Goal: Transaction & Acquisition: Book appointment/travel/reservation

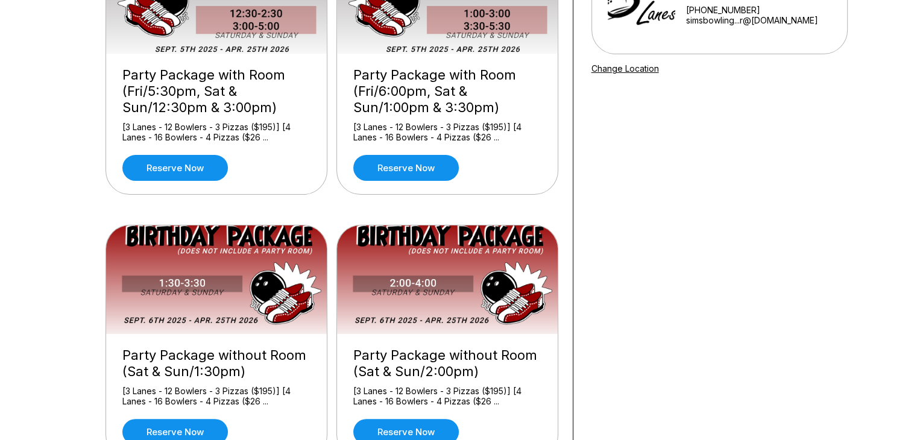
scroll to position [193, 0]
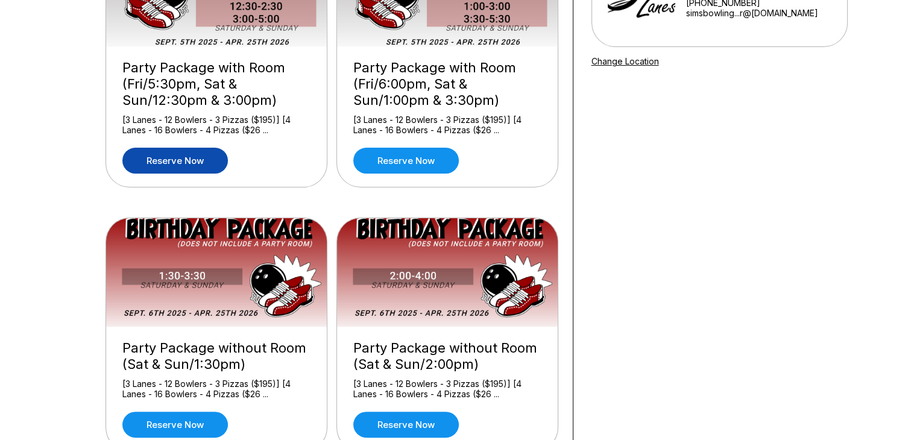
click at [171, 155] on link "Reserve now" at bounding box center [174, 161] width 105 height 26
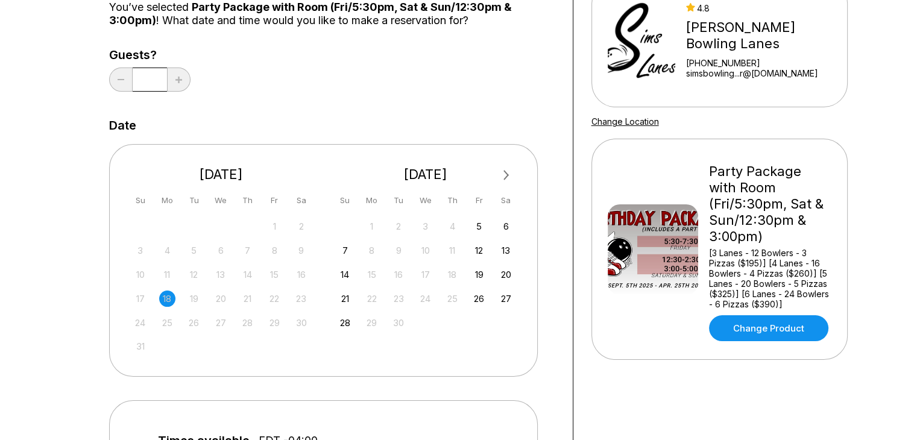
scroll to position [145, 0]
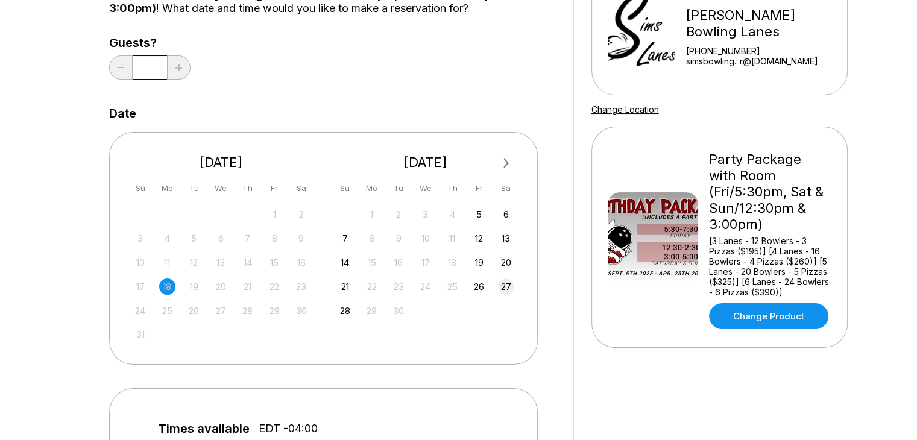
click at [500, 292] on div "27" at bounding box center [506, 286] width 16 height 16
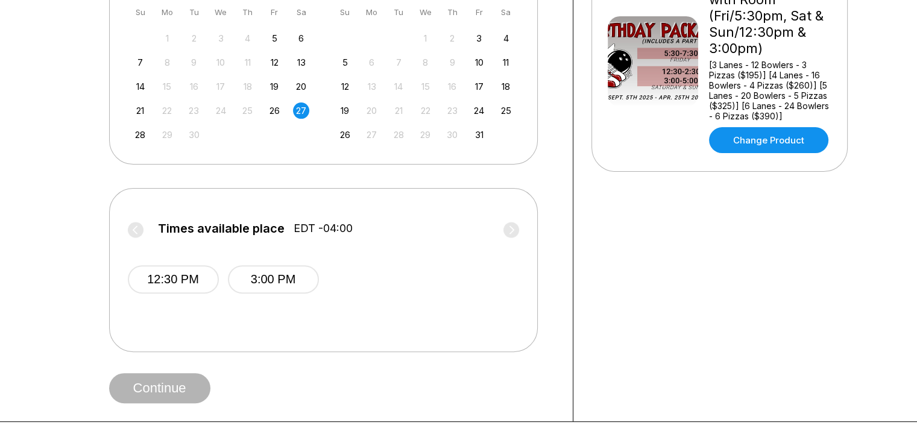
scroll to position [329, 0]
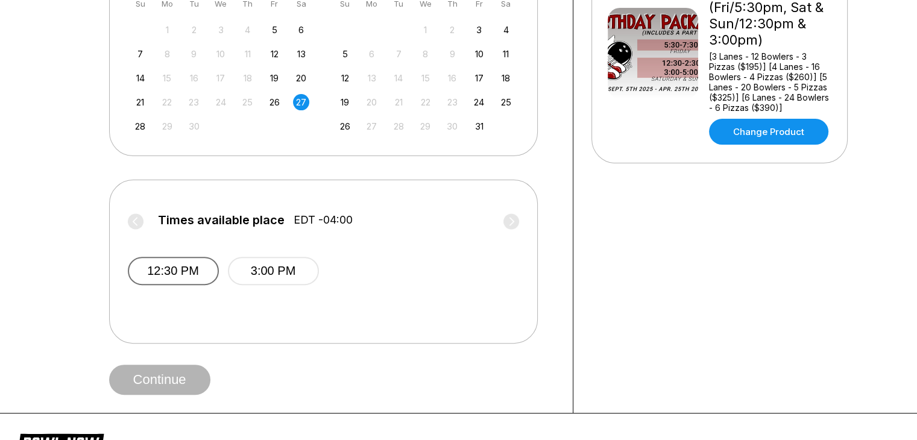
click at [161, 278] on button "12:30 PM" at bounding box center [173, 271] width 91 height 28
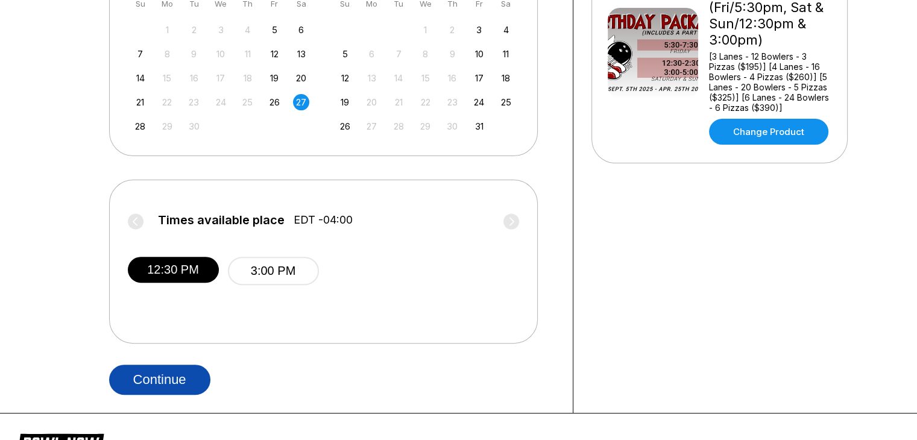
click at [163, 384] on button "Continue" at bounding box center [159, 380] width 101 height 30
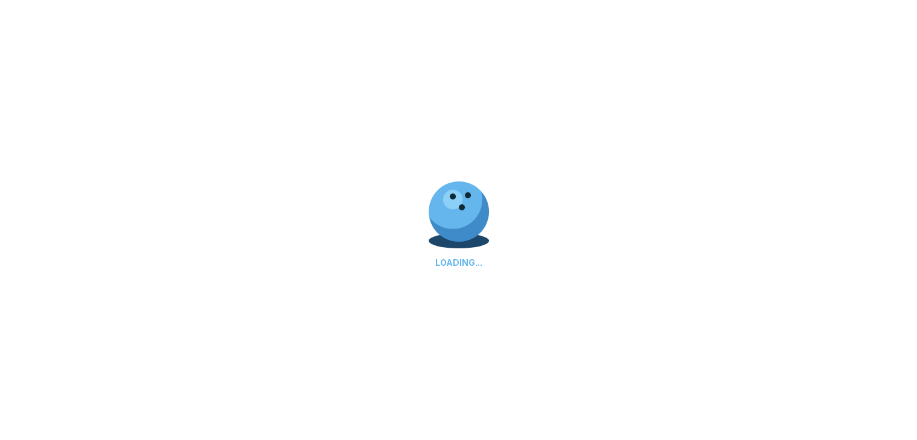
select select "**"
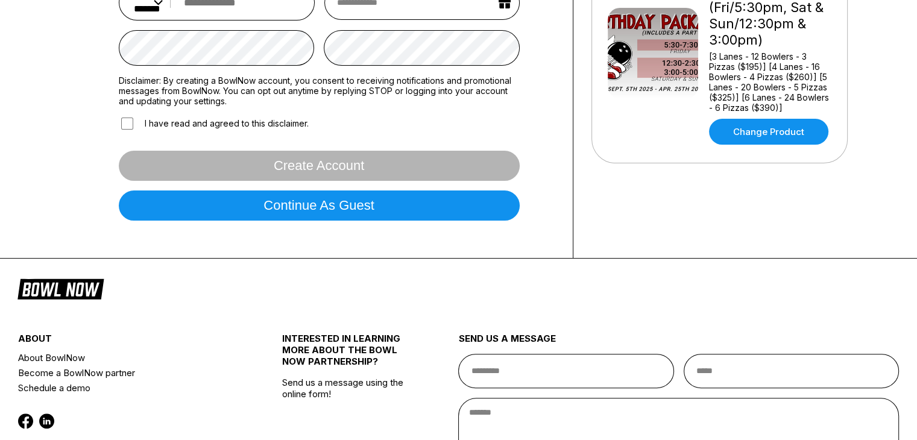
scroll to position [0, 0]
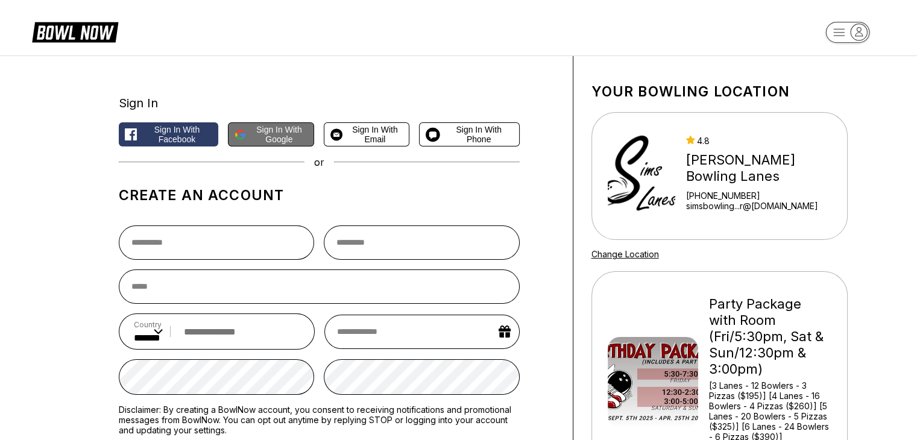
click at [283, 139] on span "Sign in with Google" at bounding box center [279, 134] width 57 height 19
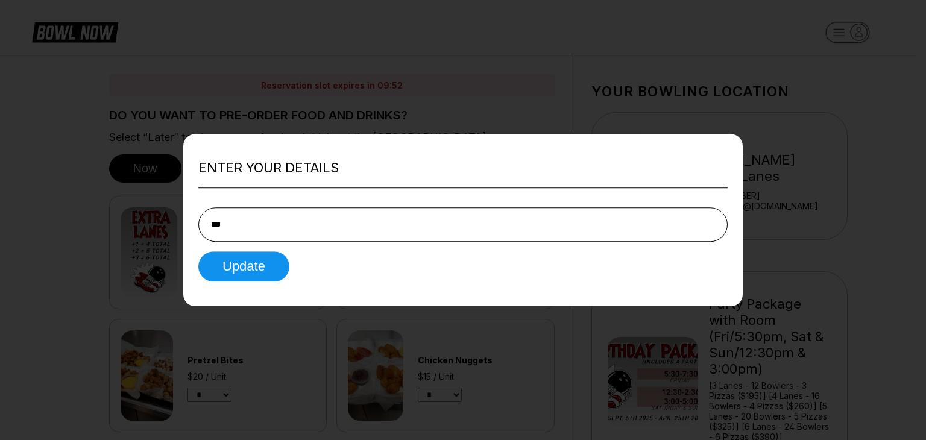
type input "**********"
click at [271, 271] on button "Update" at bounding box center [243, 266] width 91 height 30
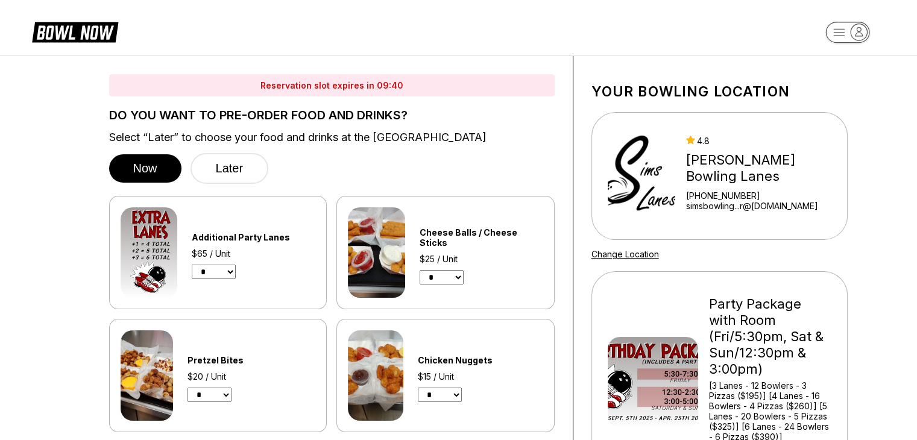
click at [222, 397] on select "* * * *" at bounding box center [209, 395] width 44 height 14
click at [187, 388] on select "* * * *" at bounding box center [209, 395] width 44 height 14
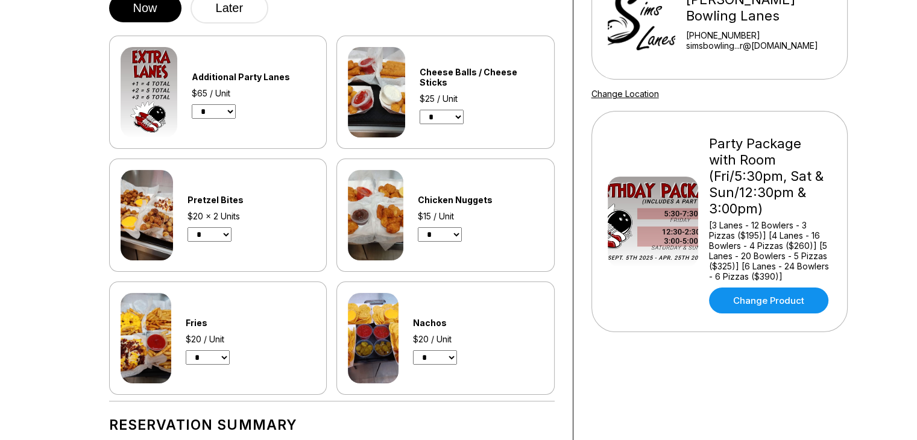
scroll to position [147, 0]
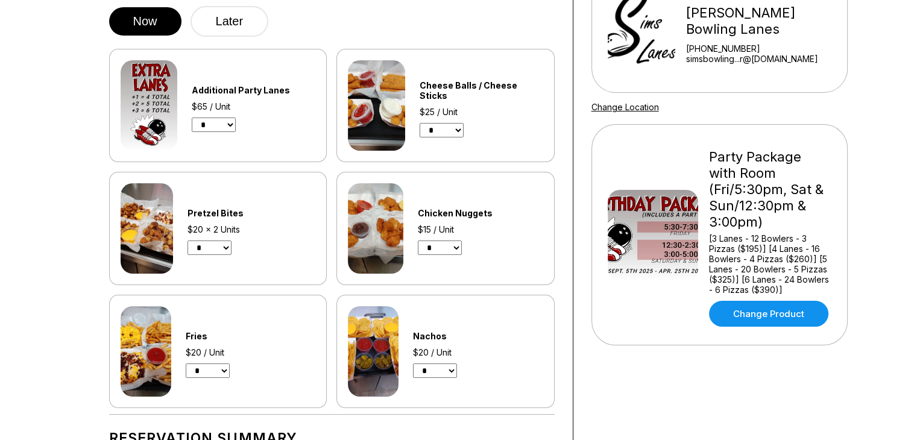
click at [219, 250] on select "* * * *" at bounding box center [209, 247] width 44 height 14
select select "*"
click at [187, 240] on select "* * * *" at bounding box center [209, 247] width 44 height 14
click at [453, 367] on select "* * * *" at bounding box center [435, 370] width 44 height 14
select select "*"
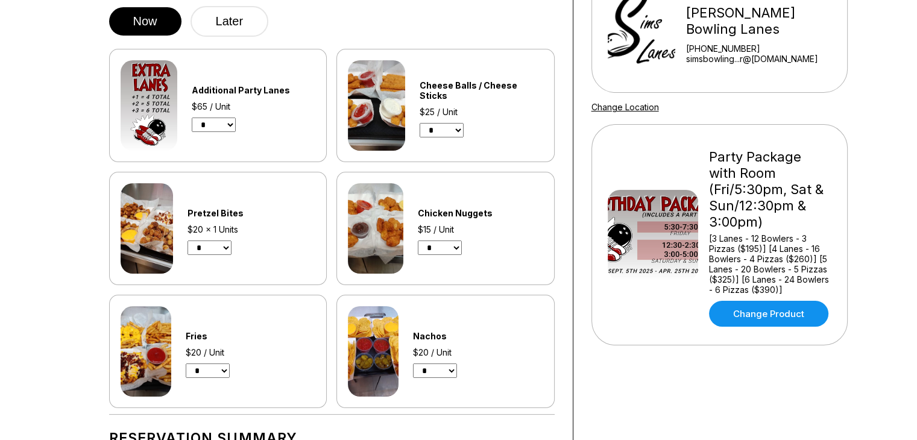
click at [414, 363] on select "* * * *" at bounding box center [435, 370] width 44 height 14
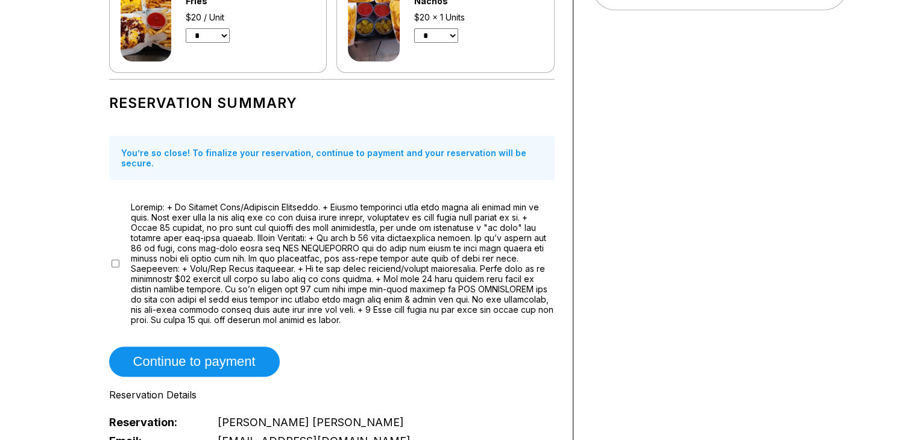
scroll to position [538, 0]
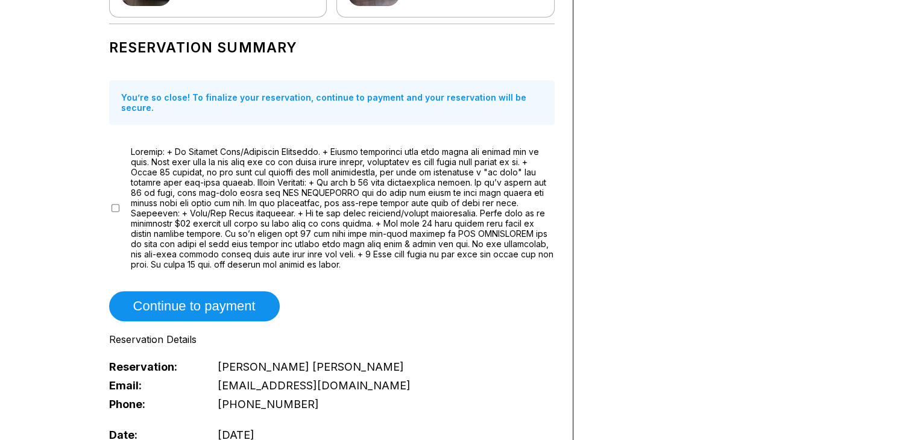
click at [491, 16] on div "Reservation slot expires in 07:58 DO YOU WANT TO PRE-ORDER FOOD AND DRINKS? Sel…" at bounding box center [332, 183] width 482 height 1330
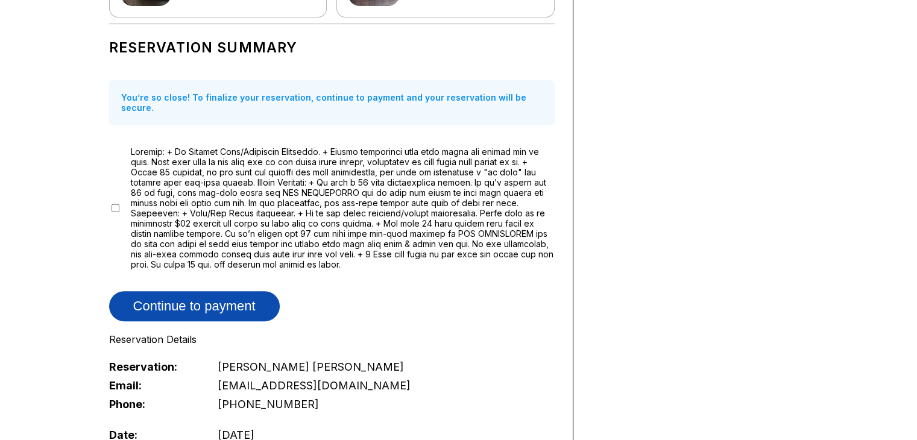
click at [195, 291] on button "Continue to payment" at bounding box center [194, 306] width 171 height 30
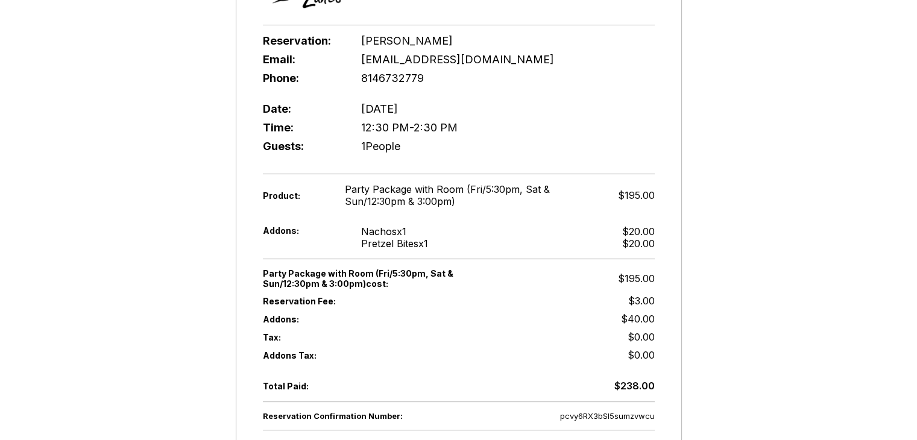
scroll to position [313, 0]
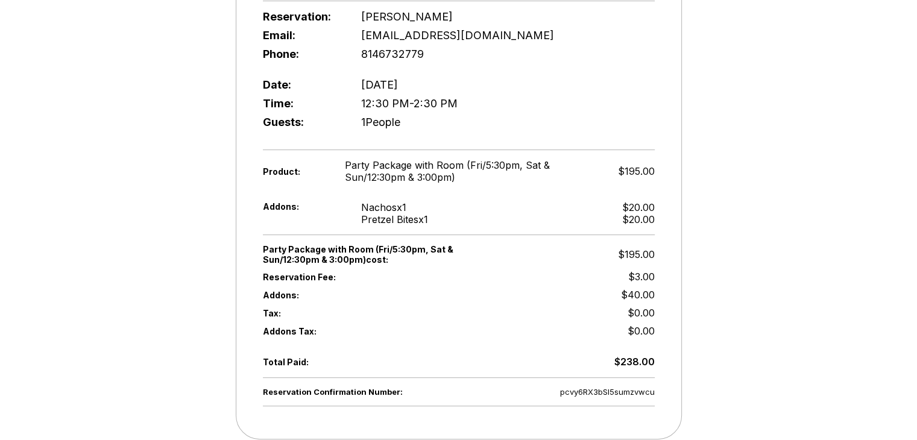
click at [880, 133] on div "Reservation Confirmation Number: pcvy6RX3bSl5sumzvwcu Thank you for booking wit…" at bounding box center [458, 102] width 917 height 720
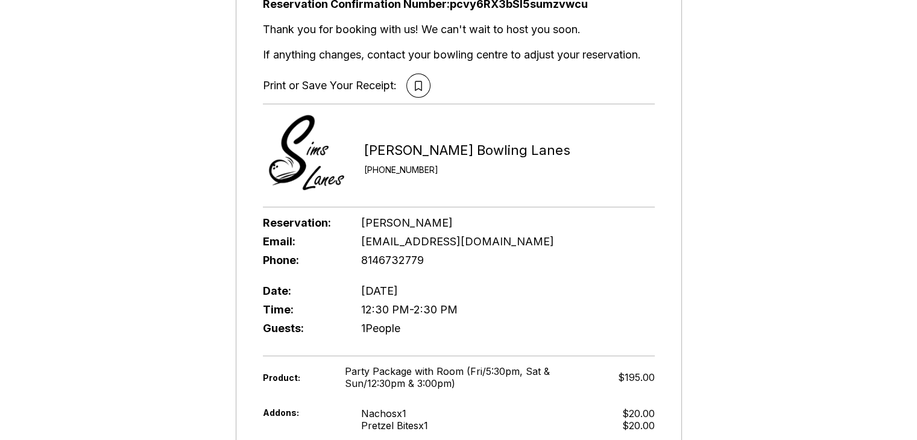
scroll to position [0, 0]
